Goal: Navigation & Orientation: Find specific page/section

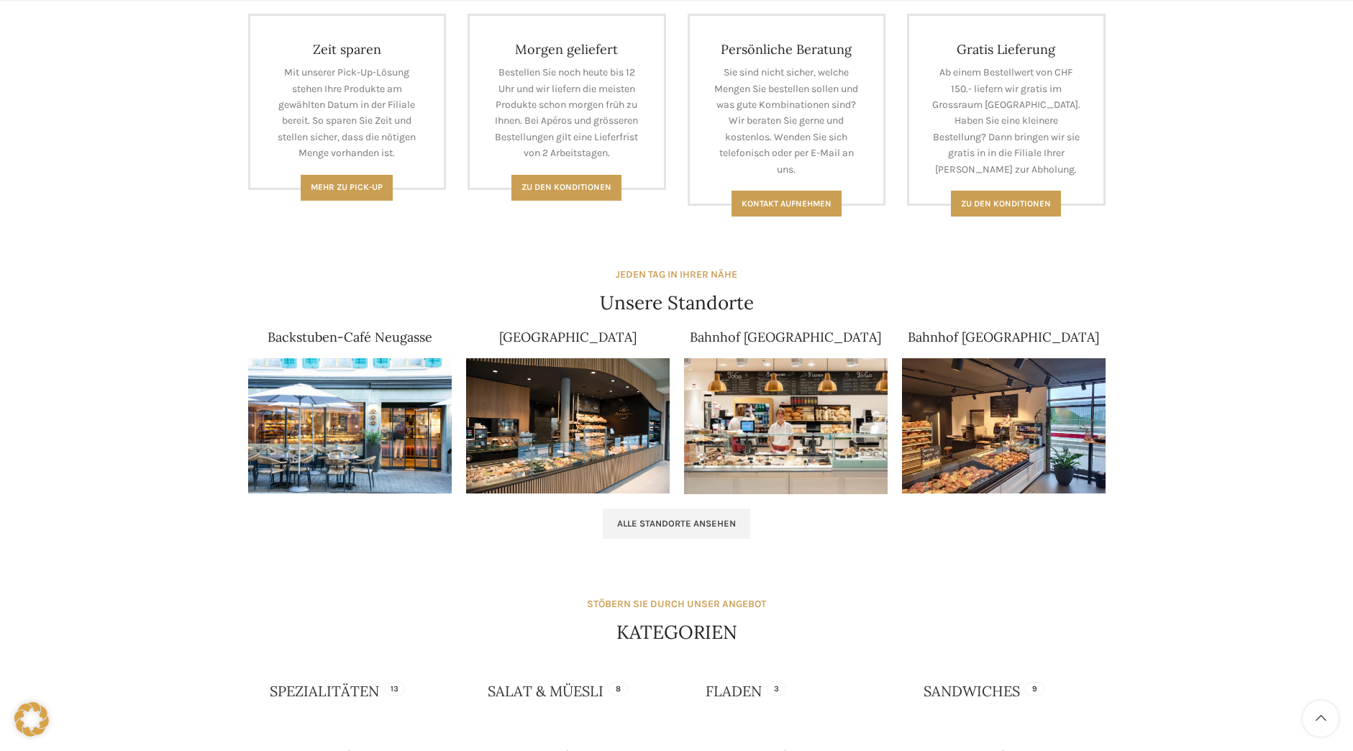
scroll to position [791, 0]
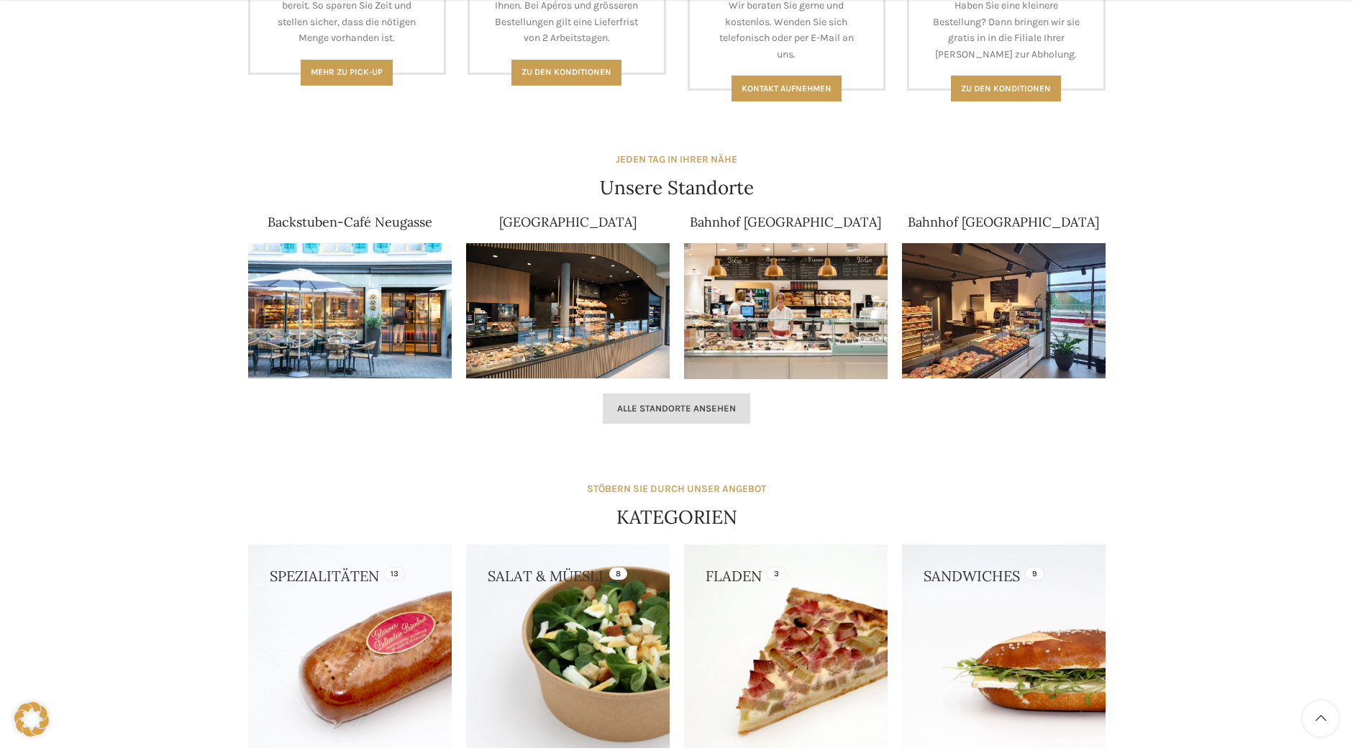
click at [679, 414] on link "Alle Standorte ansehen" at bounding box center [676, 408] width 147 height 30
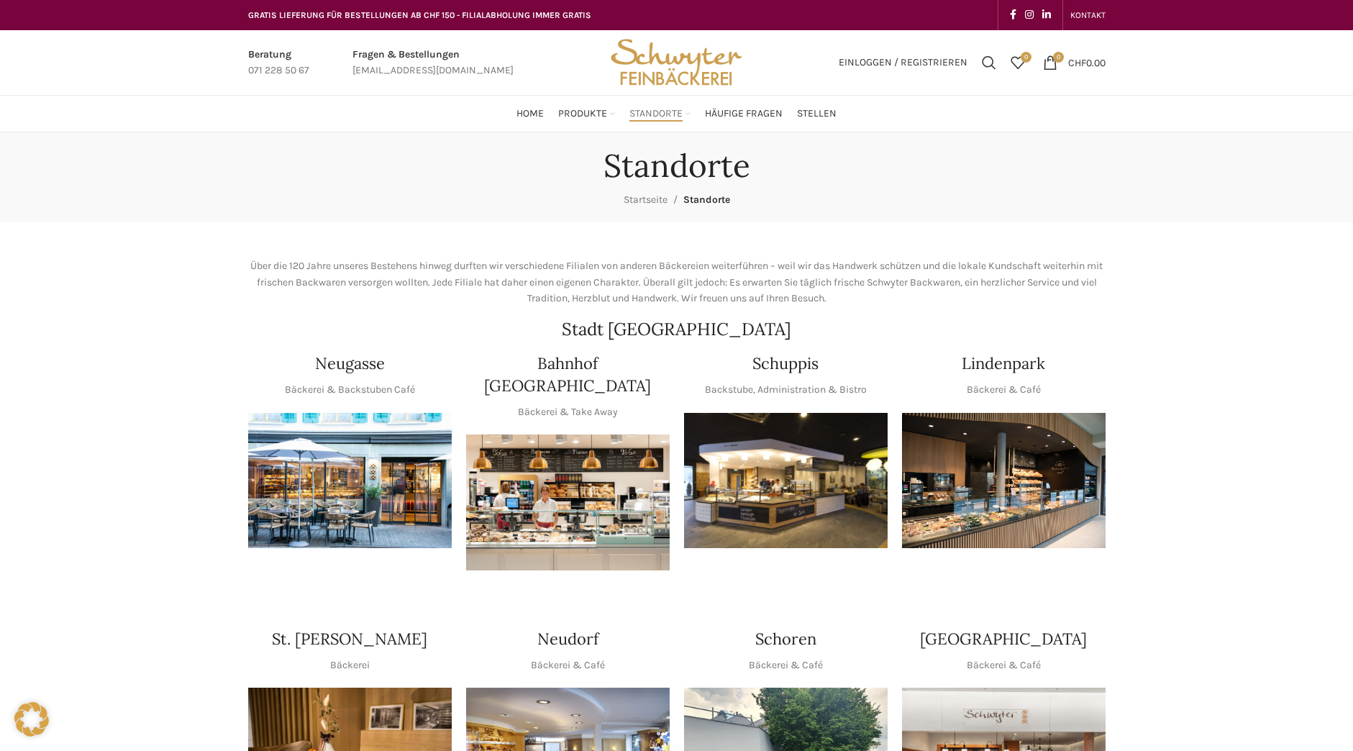
scroll to position [144, 0]
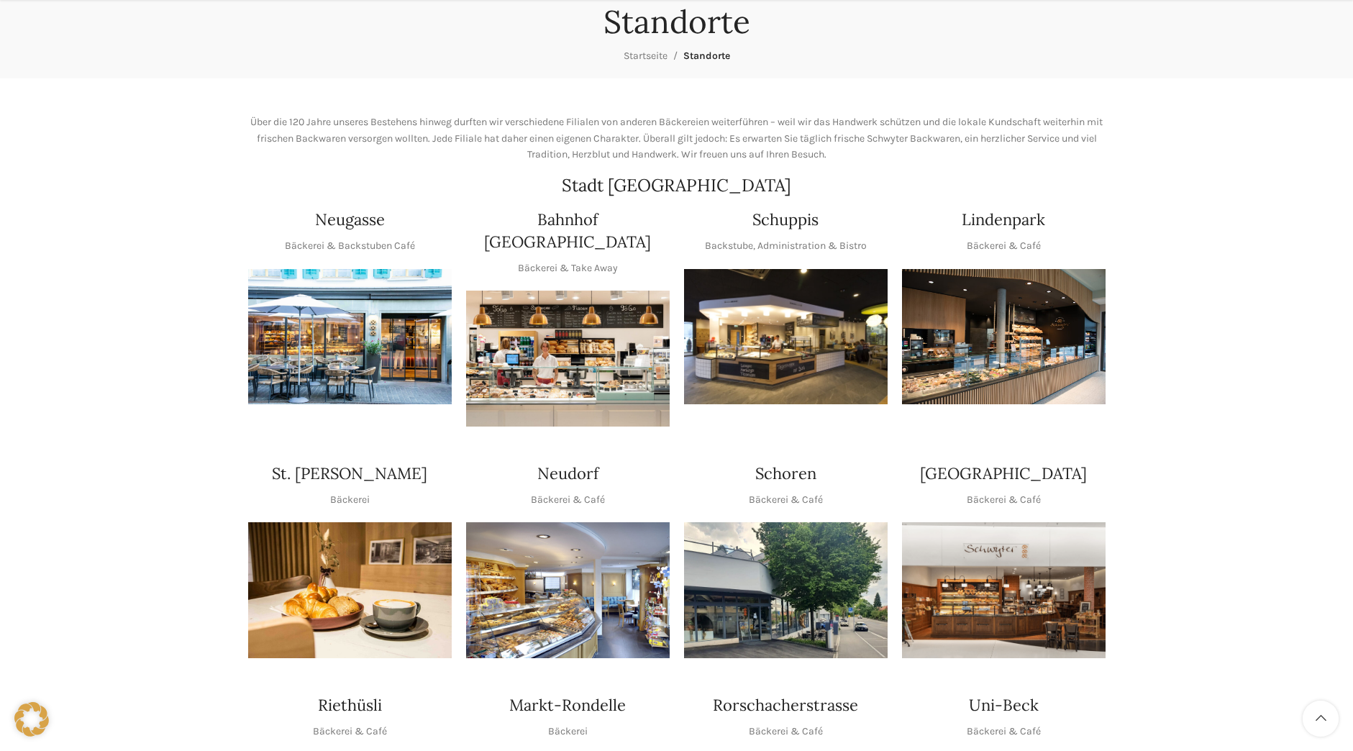
click at [571, 559] on img "1 / 1" at bounding box center [568, 590] width 204 height 136
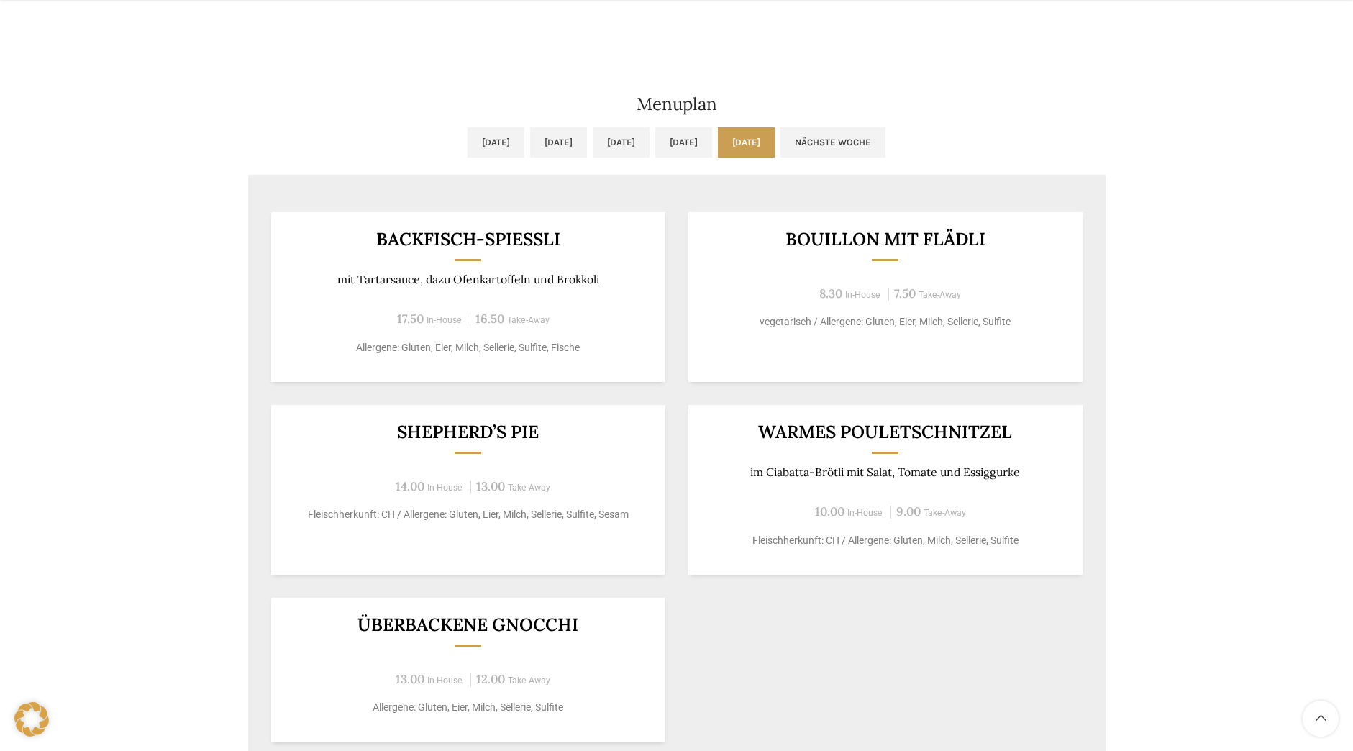
scroll to position [719, 0]
